Goal: Information Seeking & Learning: Learn about a topic

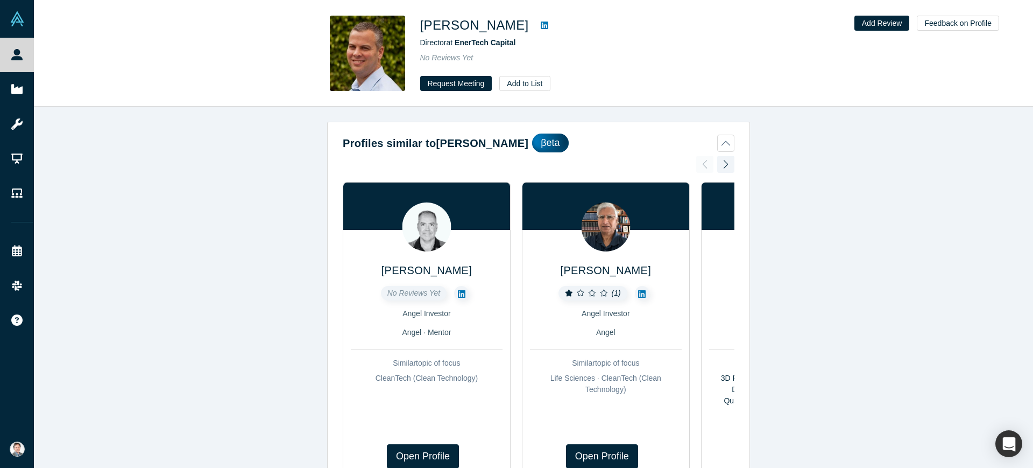
click at [541, 25] on icon at bounding box center [545, 25] width 8 height 9
